Goal: Navigation & Orientation: Find specific page/section

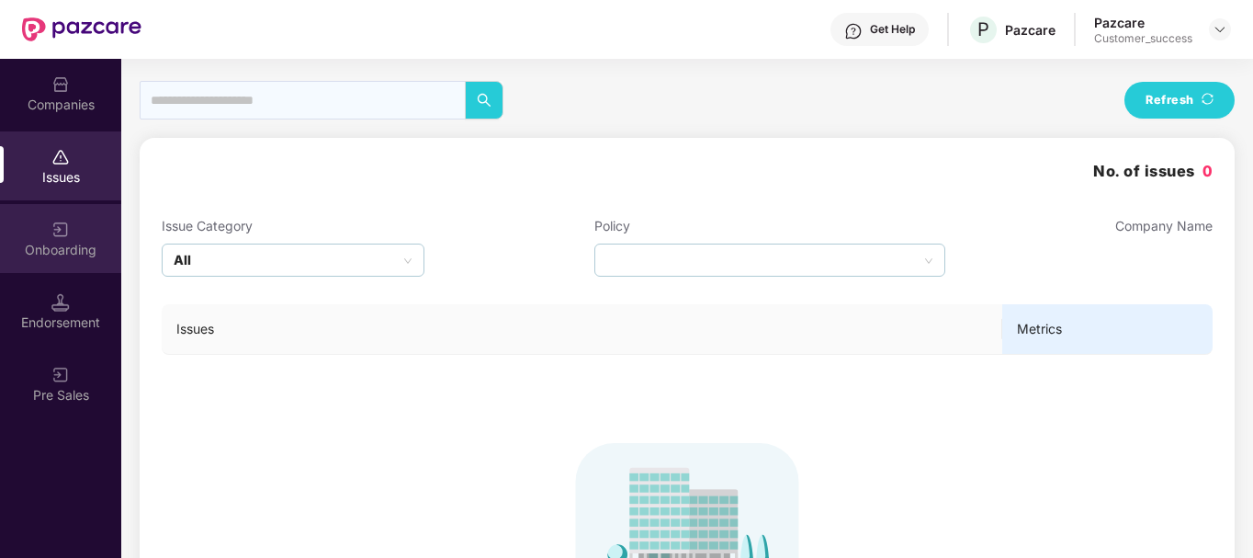
click at [96, 212] on div "Onboarding" at bounding box center [60, 238] width 121 height 69
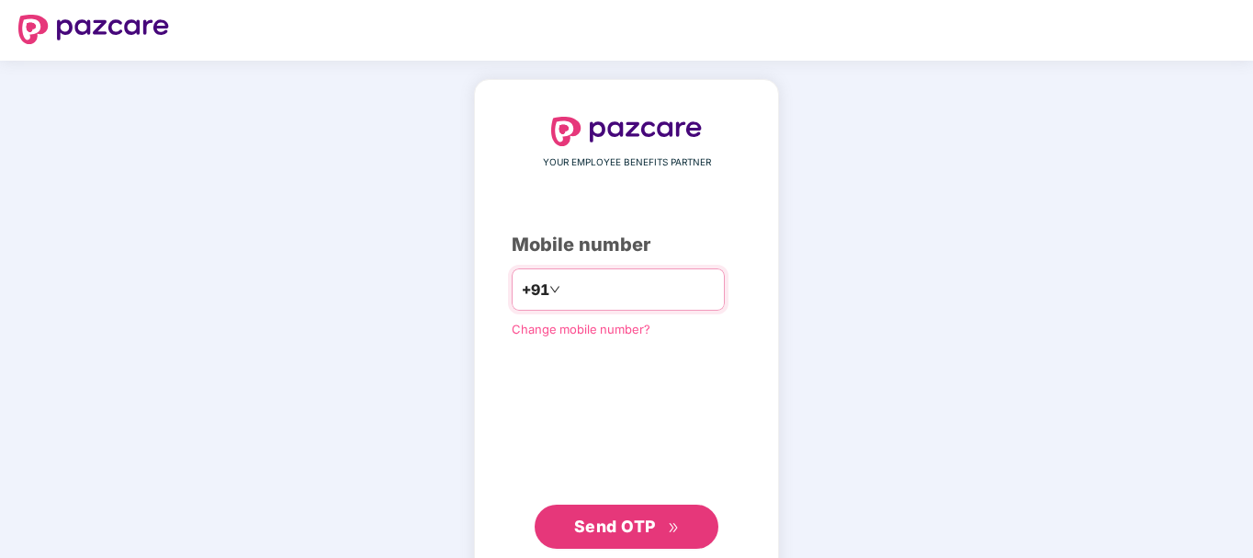
scroll to position [7, 0]
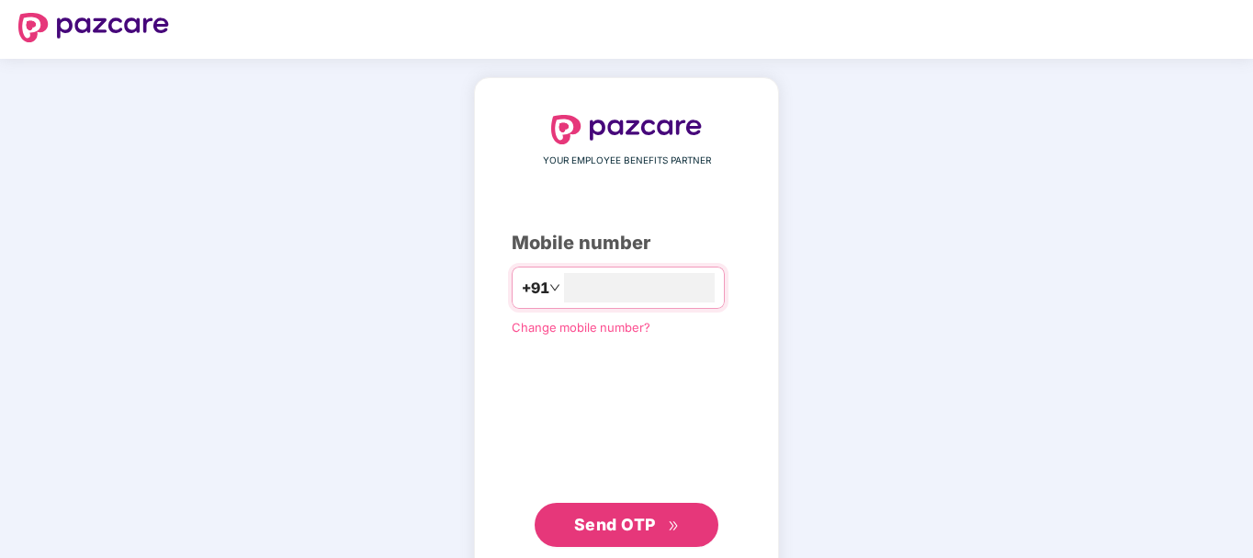
type input "**********"
click at [616, 543] on button "Send OTP" at bounding box center [627, 524] width 184 height 44
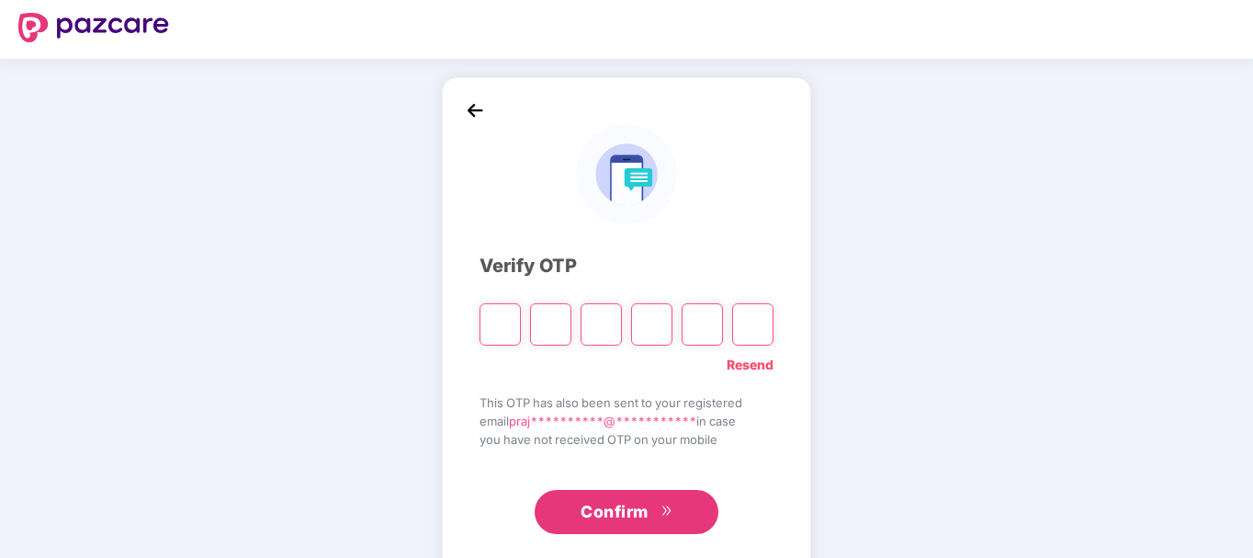
type input "*"
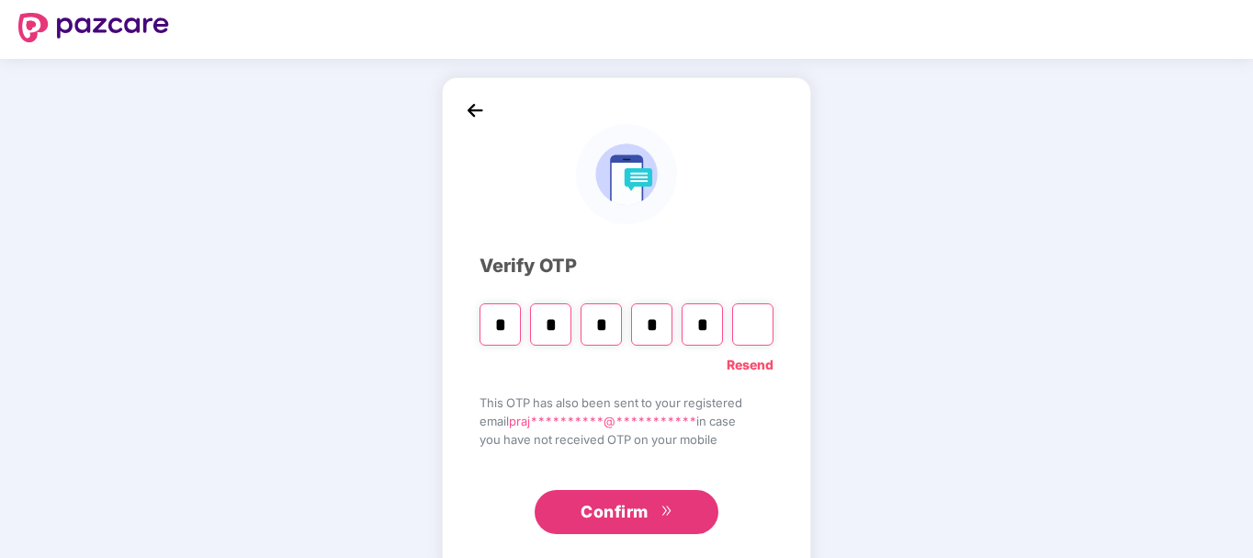
type input "*"
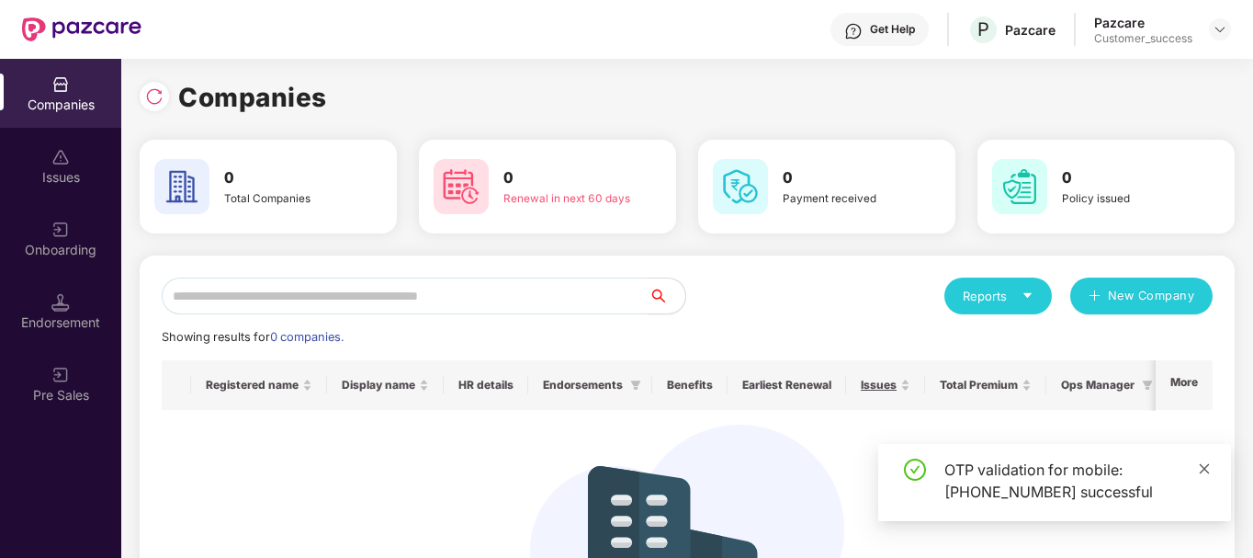
click at [1204, 468] on icon "close" at bounding box center [1205, 468] width 10 height 10
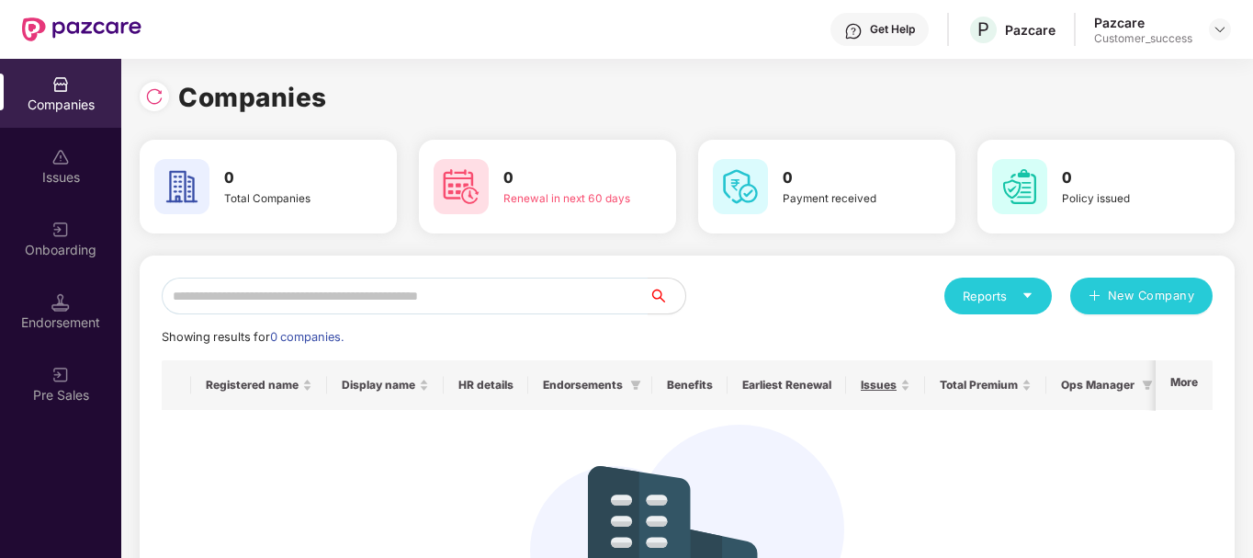
click at [51, 164] on div "Issues" at bounding box center [60, 165] width 121 height 69
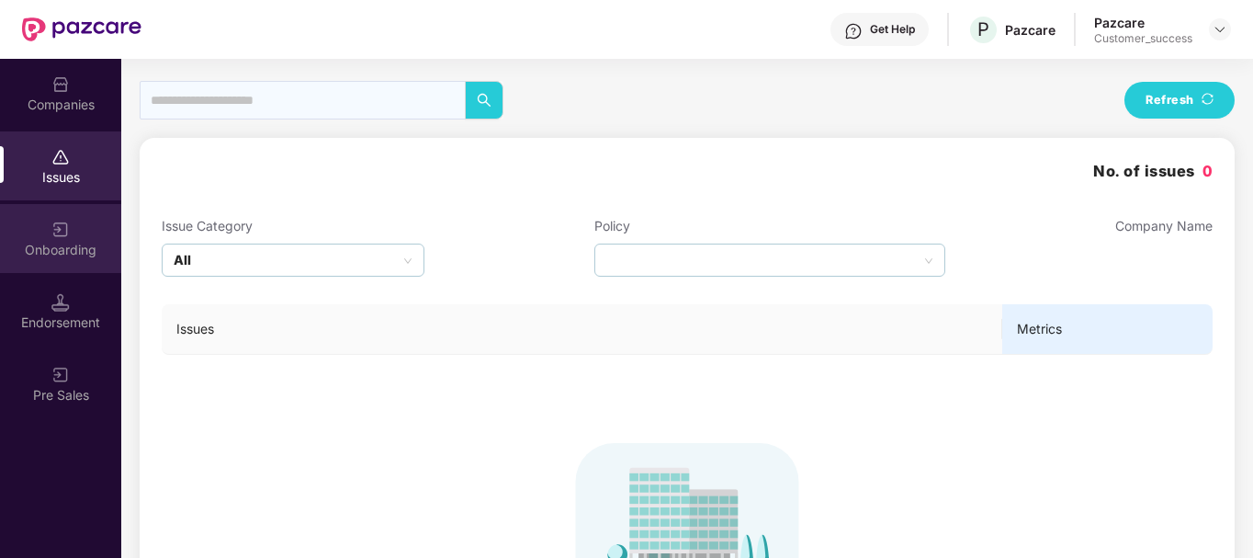
click at [81, 268] on div "Onboarding" at bounding box center [60, 238] width 121 height 69
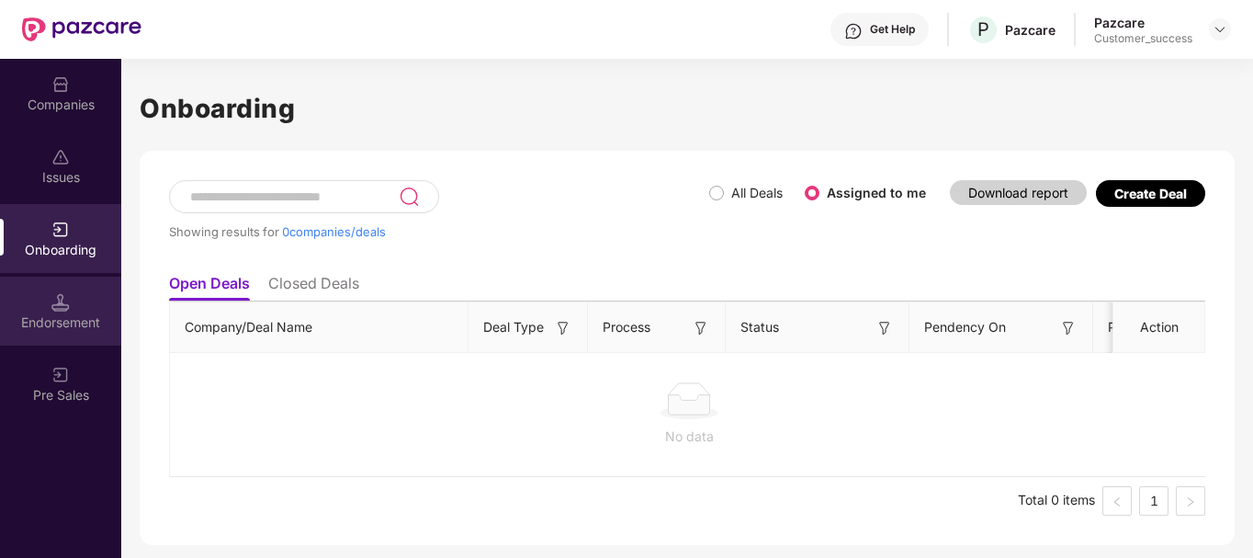
click at [81, 308] on div "Endorsement" at bounding box center [60, 310] width 121 height 69
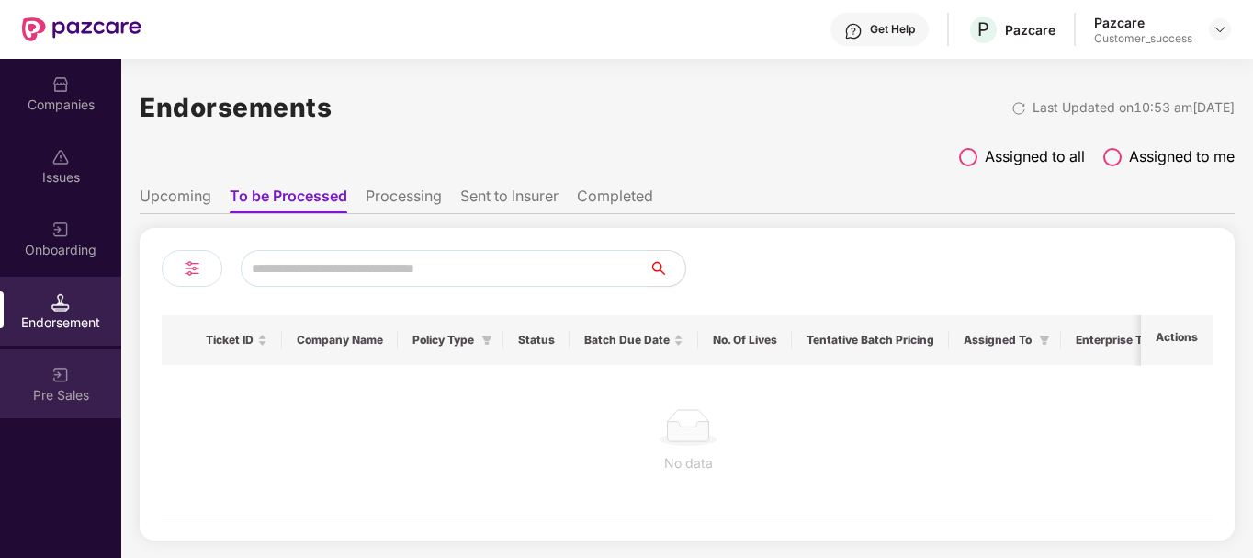
click at [65, 395] on div "Pre Sales" at bounding box center [60, 395] width 121 height 18
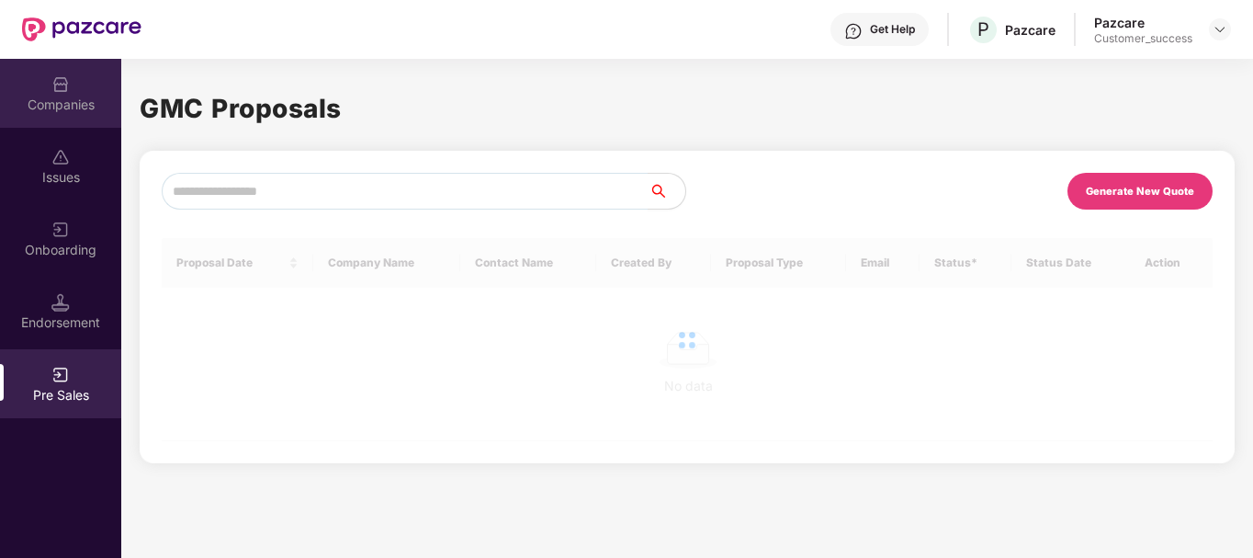
click at [73, 101] on div "Companies" at bounding box center [60, 105] width 121 height 18
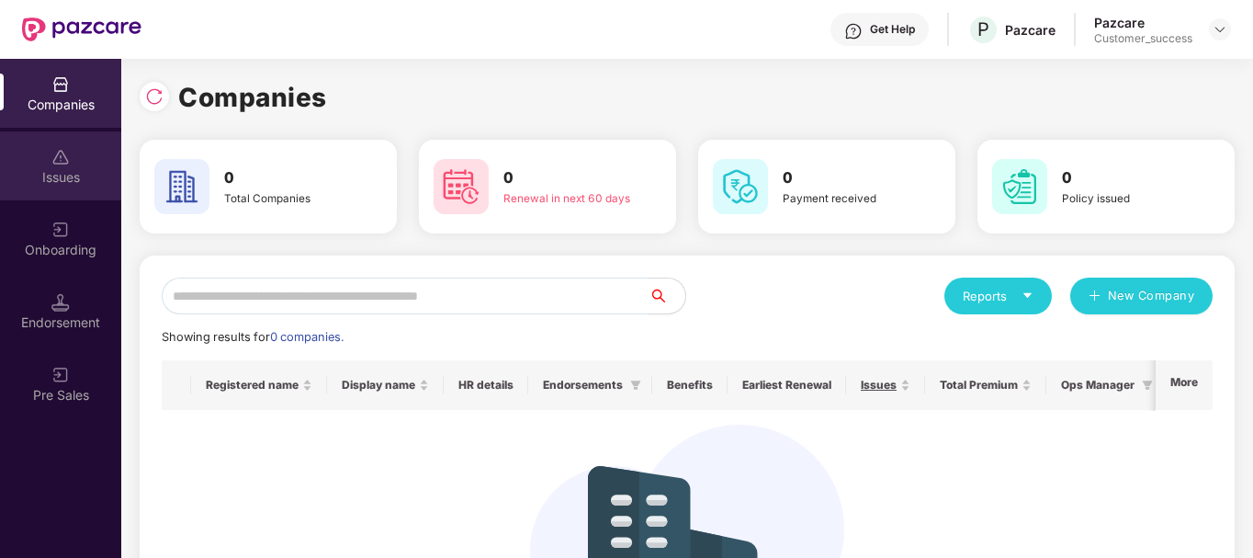
click at [53, 162] on img at bounding box center [60, 157] width 18 height 18
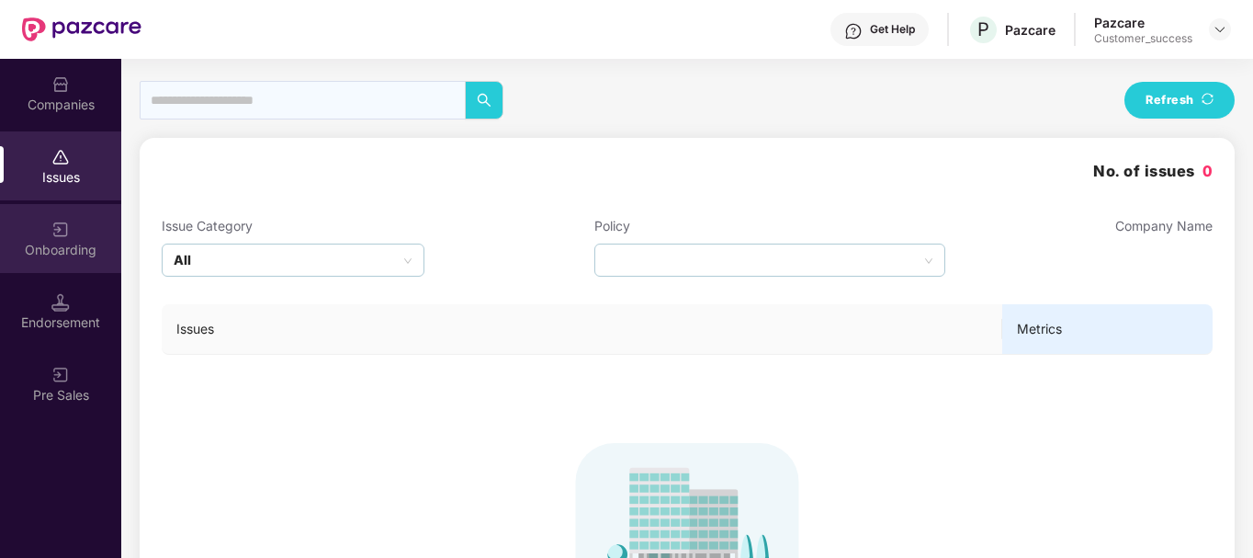
click at [51, 224] on div "Onboarding" at bounding box center [60, 238] width 121 height 69
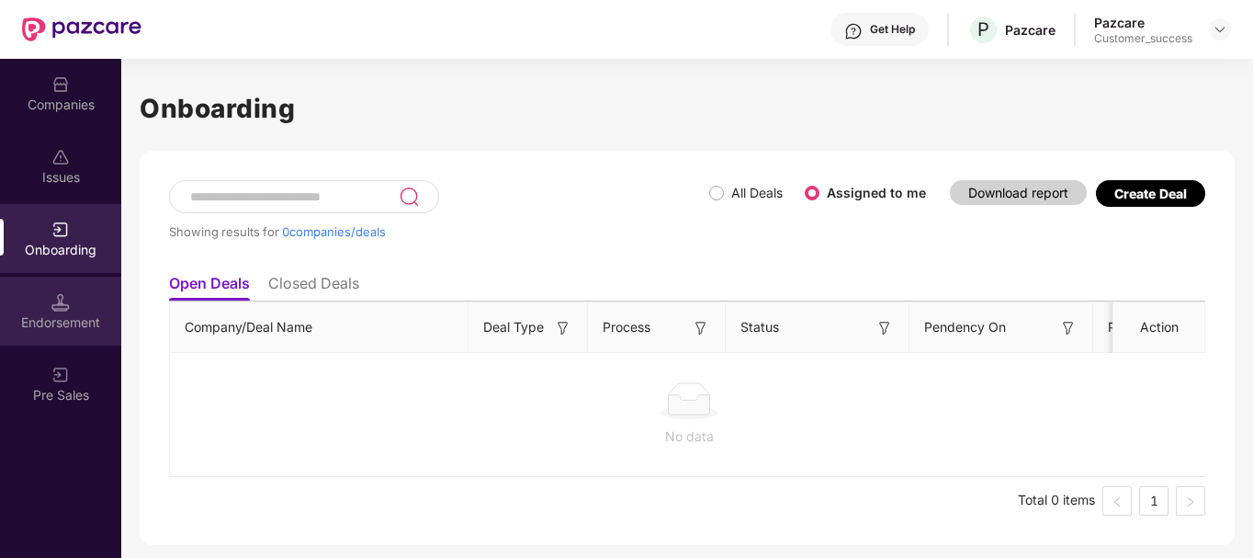
click at [65, 305] on img at bounding box center [60, 302] width 18 height 18
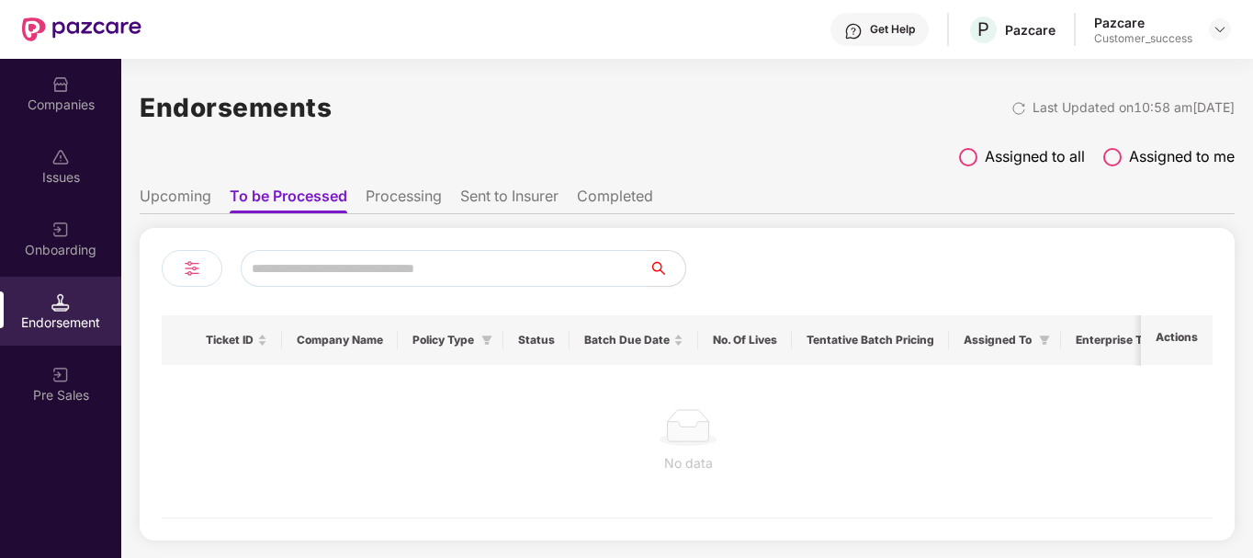
click at [185, 199] on li "Upcoming" at bounding box center [176, 199] width 72 height 27
click at [405, 203] on li "Processing" at bounding box center [402, 199] width 76 height 27
click at [276, 201] on li "To be Processed" at bounding box center [287, 199] width 115 height 27
click at [51, 412] on div "Pre Sales" at bounding box center [60, 383] width 121 height 69
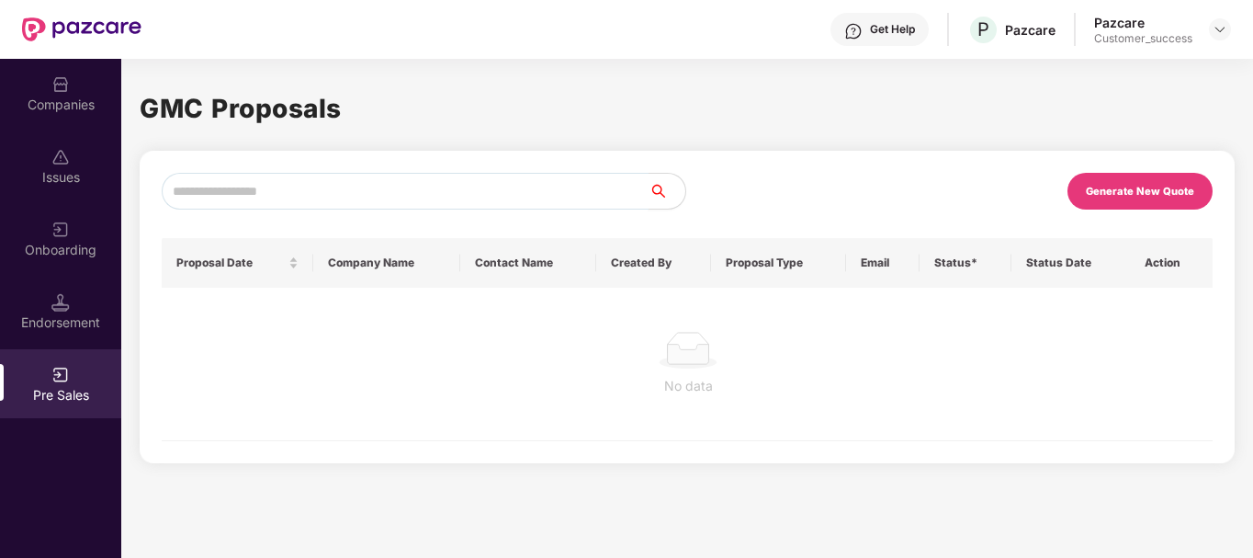
click at [368, 201] on input "text" at bounding box center [405, 191] width 487 height 37
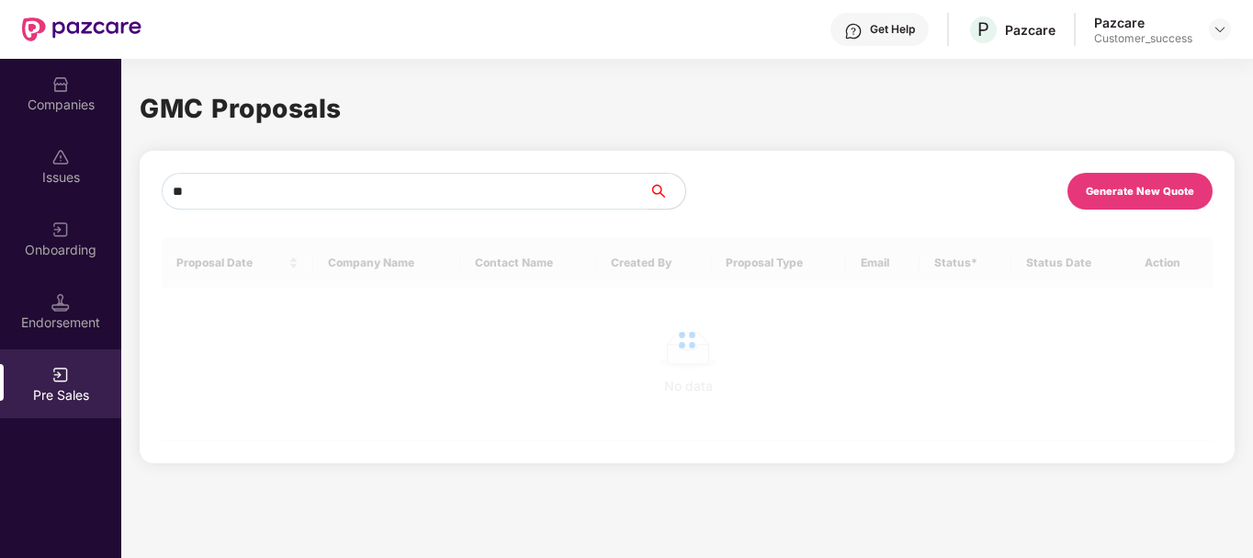
type input "*"
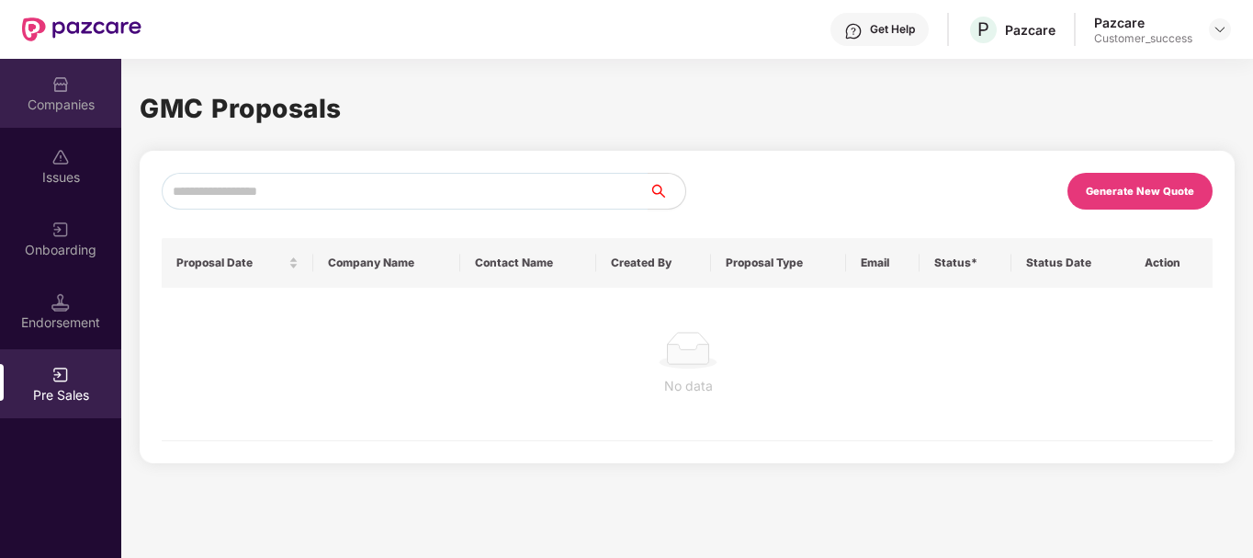
click at [68, 107] on div "Companies" at bounding box center [60, 105] width 121 height 18
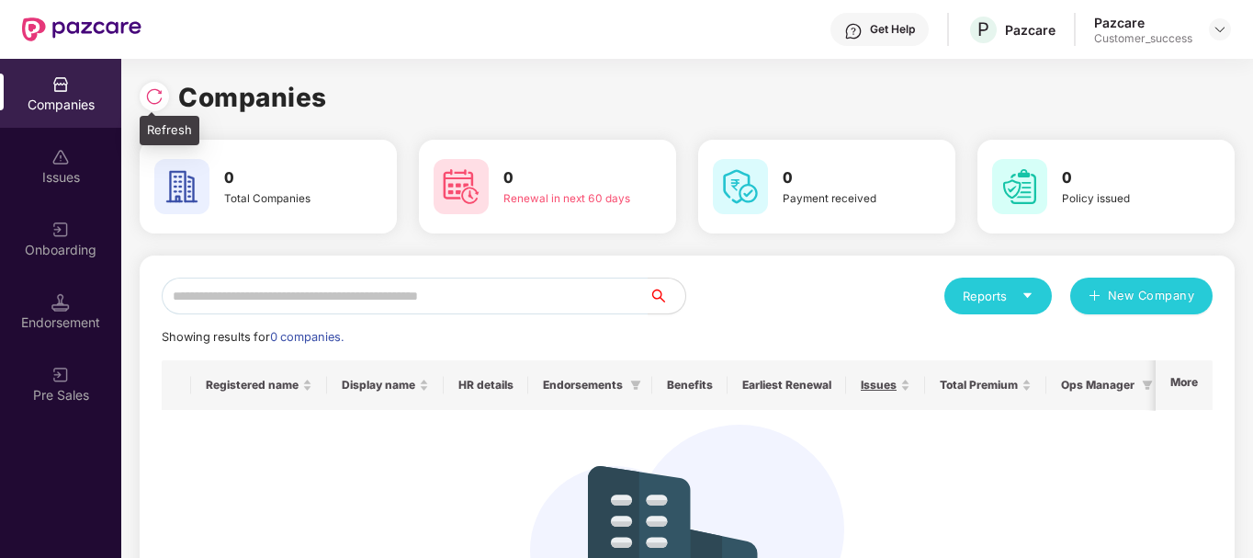
click at [157, 97] on img at bounding box center [154, 96] width 18 height 18
click at [891, 457] on div "No company to show. Add company" at bounding box center [686, 556] width 1021 height 265
click at [765, 454] on img at bounding box center [687, 528] width 314 height 209
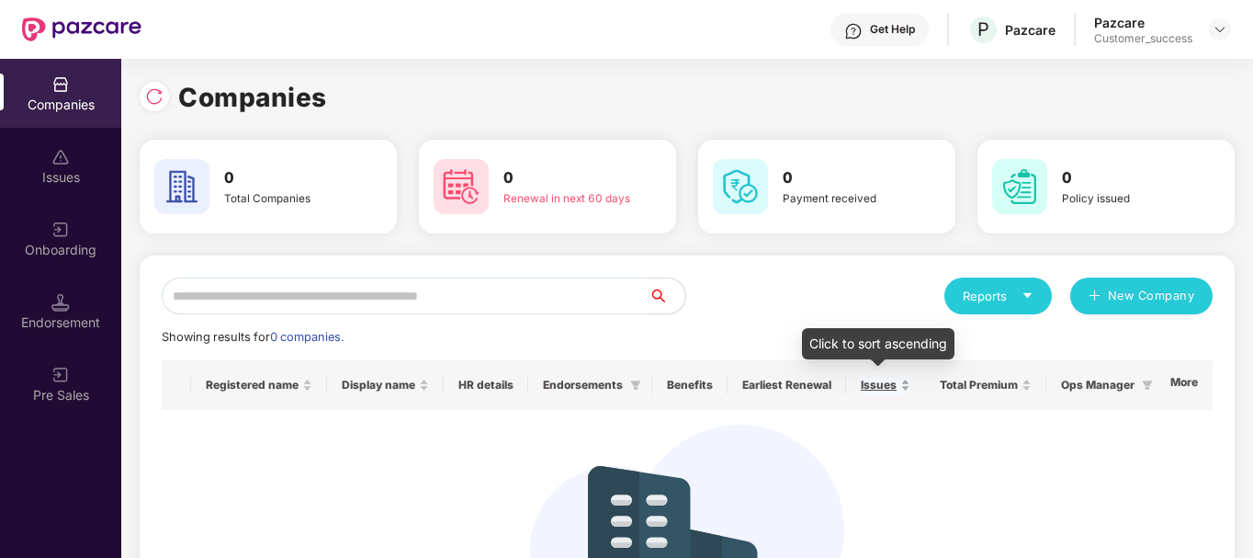
click at [873, 380] on span "Issues" at bounding box center [879, 385] width 36 height 15
click at [898, 385] on div "Issues" at bounding box center [886, 385] width 50 height 17
click at [910, 394] on div "Issues" at bounding box center [886, 385] width 50 height 17
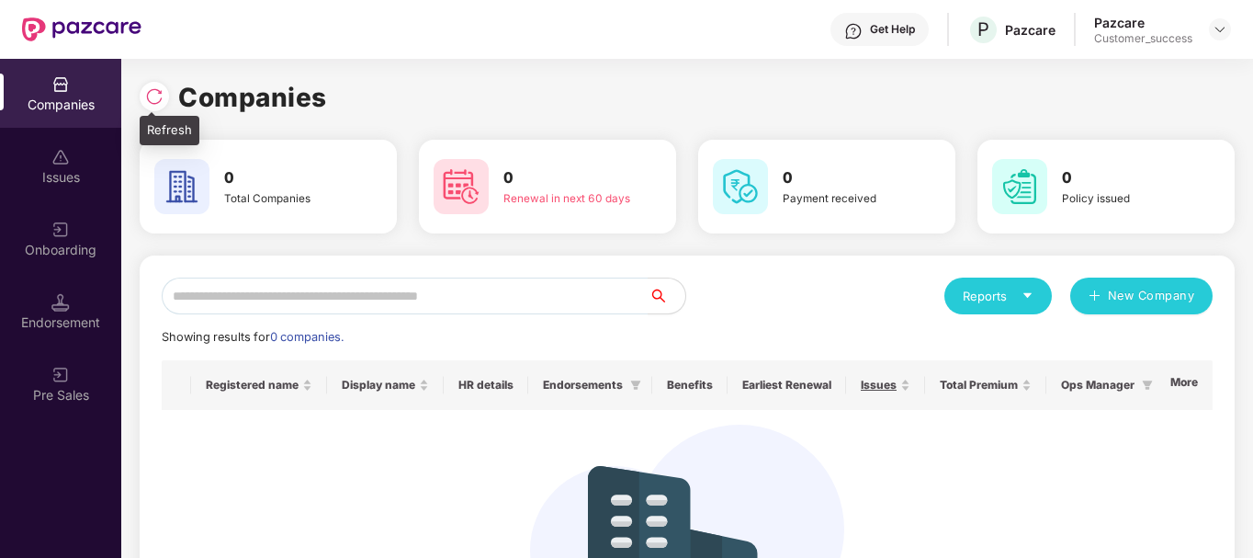
click at [153, 98] on img at bounding box center [154, 96] width 18 height 18
click at [773, 278] on div "Reports New Company" at bounding box center [949, 295] width 525 height 37
click at [146, 88] on img at bounding box center [154, 96] width 18 height 18
click at [370, 501] on div "No company to show. Add company" at bounding box center [686, 556] width 1021 height 265
click at [674, 59] on div "Companies 0 Total Companies 0 Renewal in next 60 days 0 Payment received 0 Poli…" at bounding box center [687, 400] width 1095 height 683
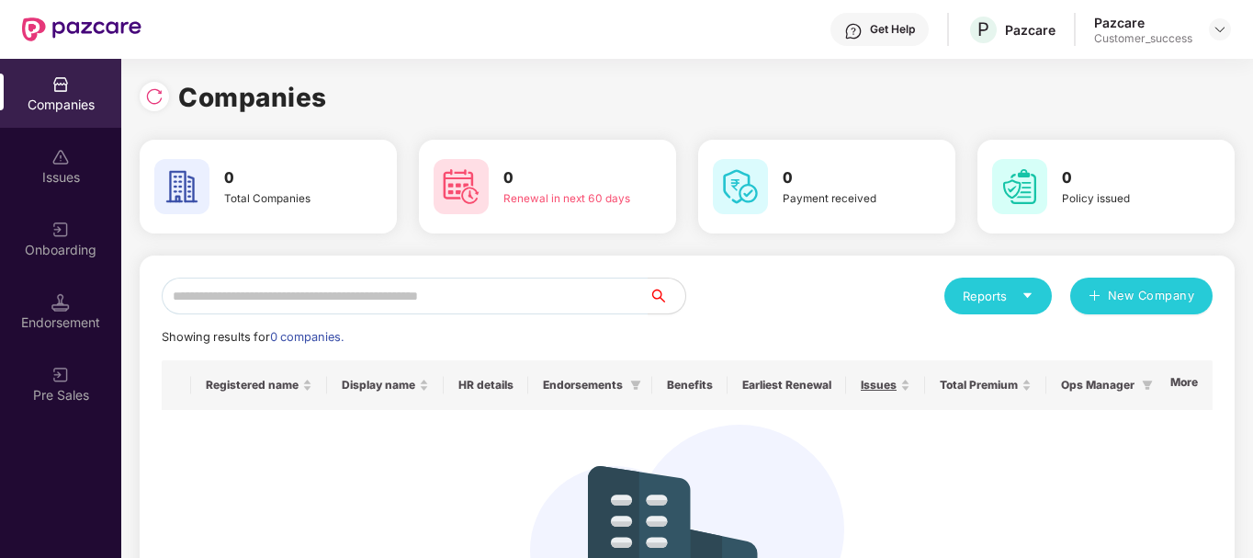
click at [663, 51] on div "Get Help P Pazcare Pazcare Customer_success" at bounding box center [685, 29] width 1089 height 59
click at [157, 97] on img at bounding box center [154, 96] width 18 height 18
click at [148, 96] on img at bounding box center [154, 96] width 18 height 18
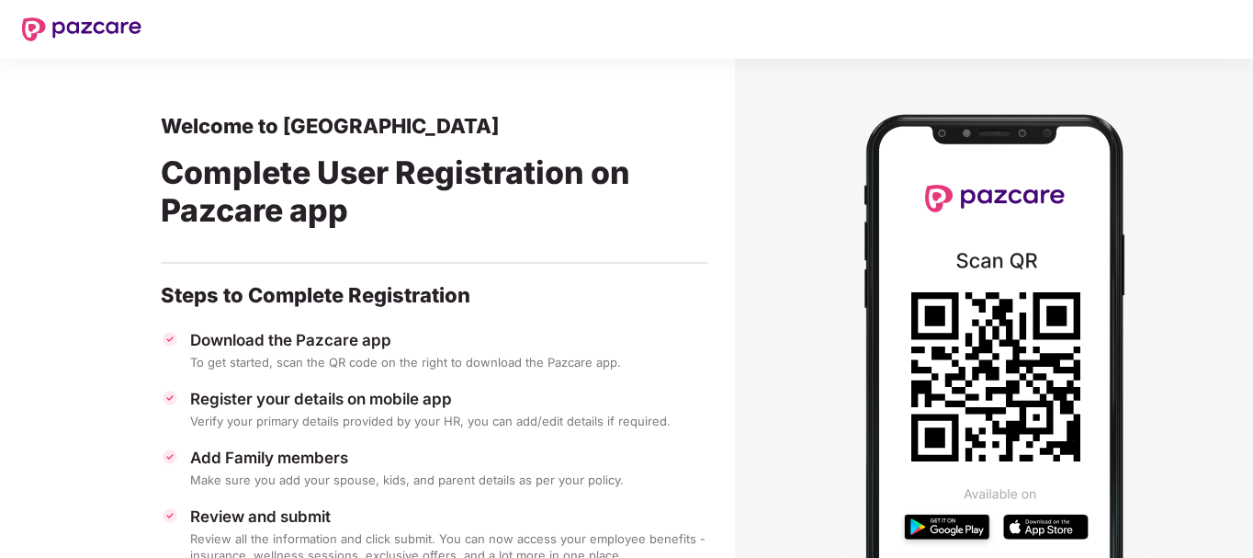
scroll to position [133, 0]
